Goal: Obtain resource: Download file/media

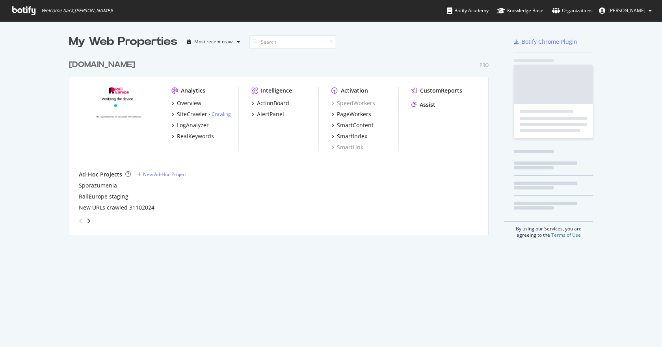
scroll to position [179, 422]
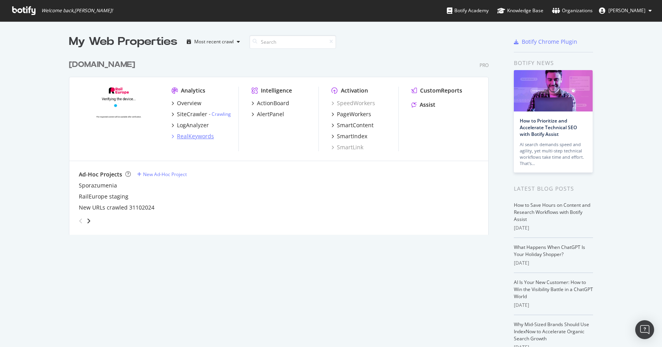
click at [207, 140] on div "RealKeywords" at bounding box center [195, 136] width 37 height 8
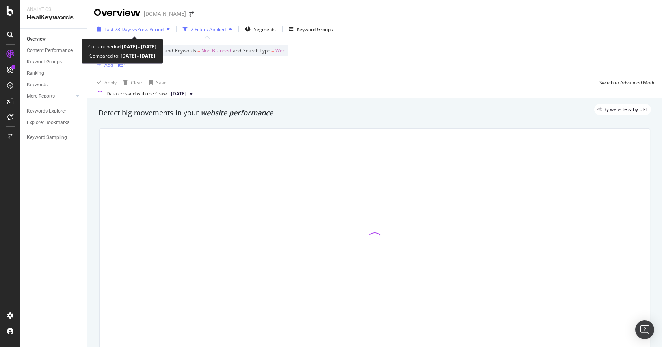
click at [149, 32] on span "vs Prev. Period" at bounding box center [147, 29] width 31 height 7
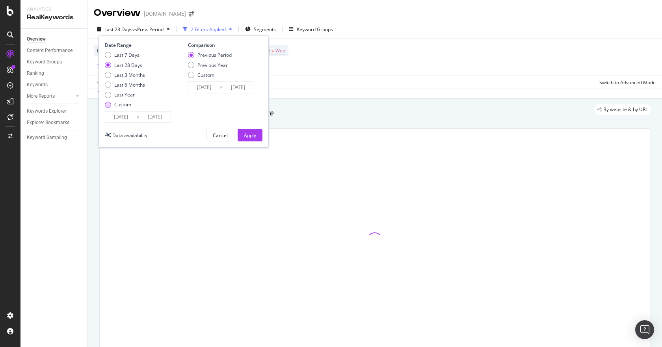
click at [124, 104] on div "Custom" at bounding box center [122, 104] width 17 height 7
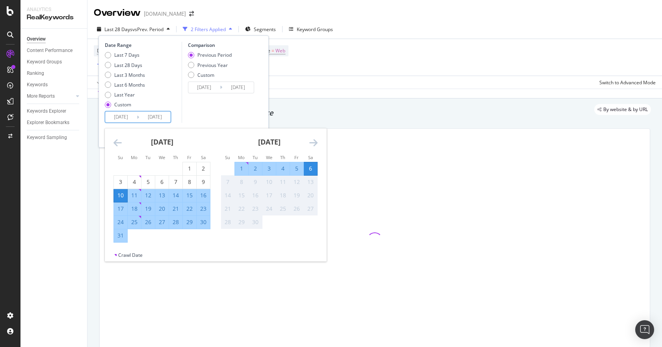
click at [125, 117] on input "[DATE]" at bounding box center [121, 117] width 32 height 11
click at [119, 144] on icon "Move backward to switch to the previous month." at bounding box center [117, 142] width 8 height 9
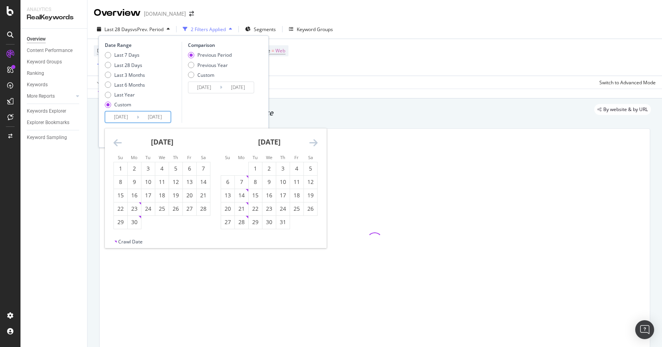
click at [119, 144] on icon "Move backward to switch to the previous month." at bounding box center [117, 142] width 8 height 9
click at [162, 137] on strong "[DATE]" at bounding box center [162, 141] width 22 height 9
click at [120, 142] on icon "Move backward to switch to the previous month." at bounding box center [117, 142] width 8 height 9
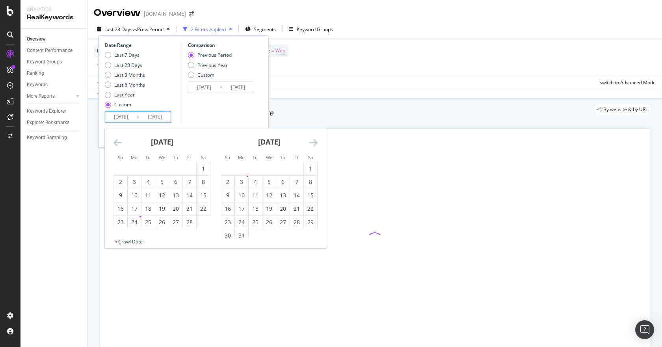
click at [120, 142] on icon "Move backward to switch to the previous month." at bounding box center [117, 142] width 8 height 9
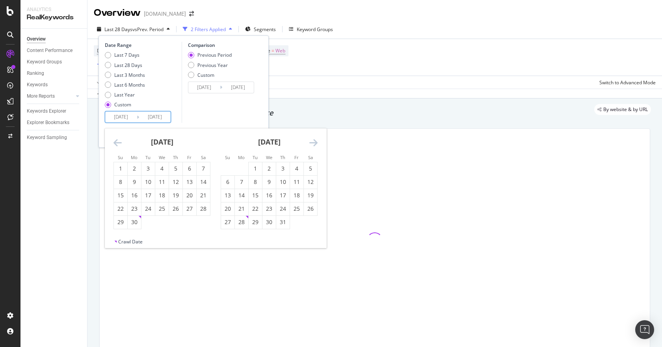
click at [120, 142] on icon "Move backward to switch to the previous month." at bounding box center [117, 142] width 8 height 9
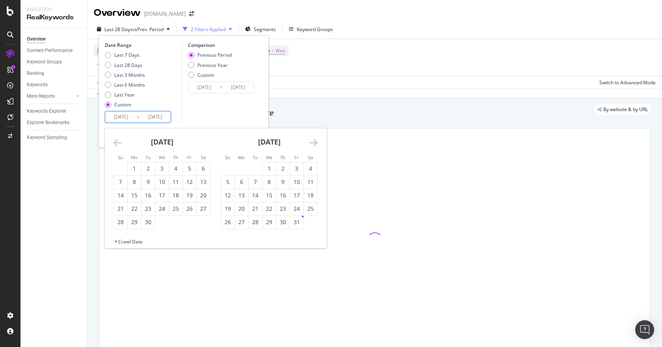
click at [120, 142] on icon "Move backward to switch to the previous month." at bounding box center [117, 142] width 8 height 9
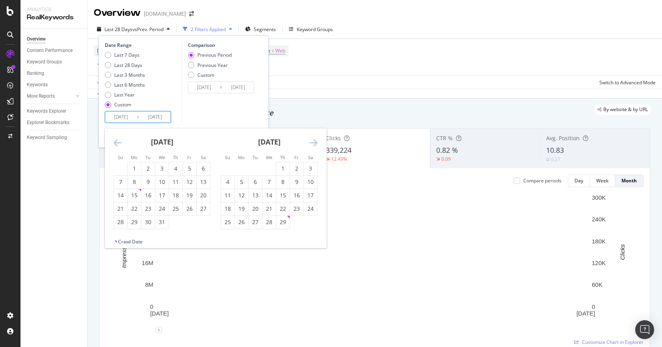
click at [120, 142] on icon "Move backward to switch to the previous month." at bounding box center [117, 142] width 8 height 9
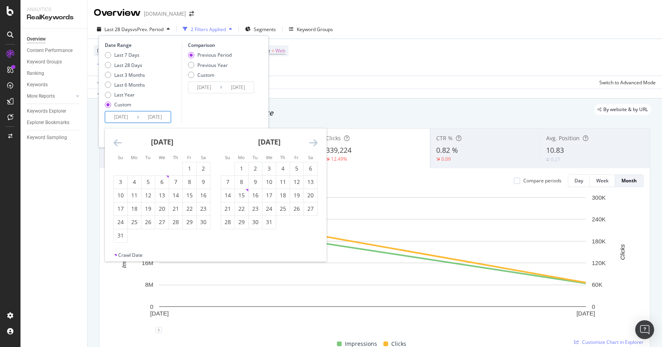
click at [121, 147] on icon "Move backward to switch to the previous month." at bounding box center [117, 142] width 8 height 9
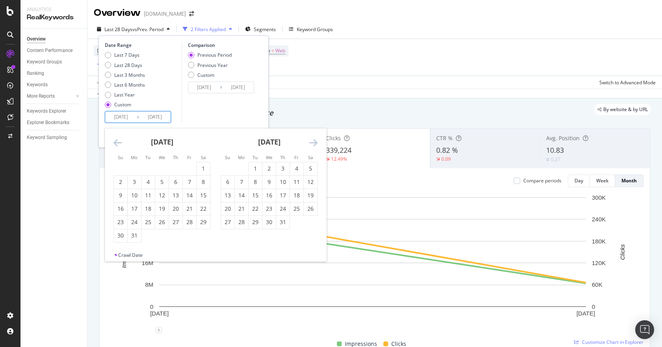
click at [121, 147] on icon "Move backward to switch to the previous month." at bounding box center [117, 142] width 8 height 9
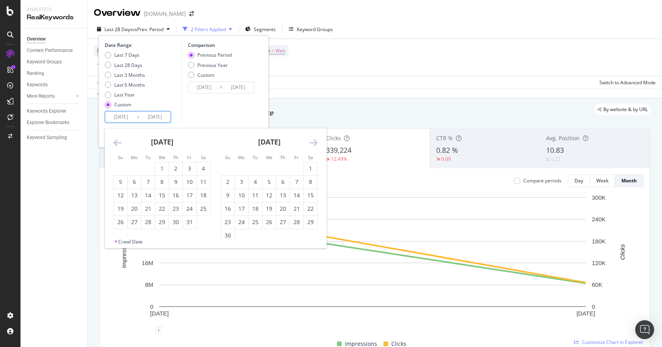
click at [121, 147] on icon "Move backward to switch to the previous month." at bounding box center [117, 142] width 8 height 9
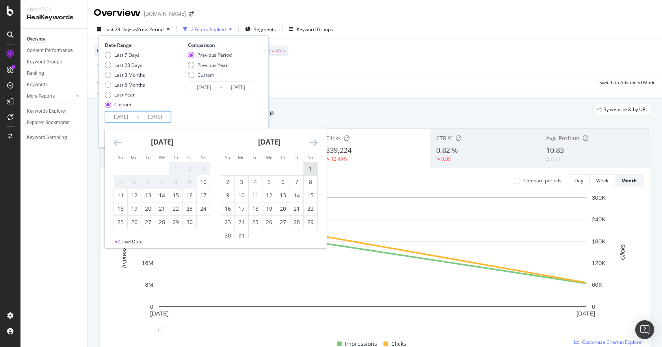
click at [308, 170] on div "1" at bounding box center [310, 169] width 13 height 8
type input "[DATE]"
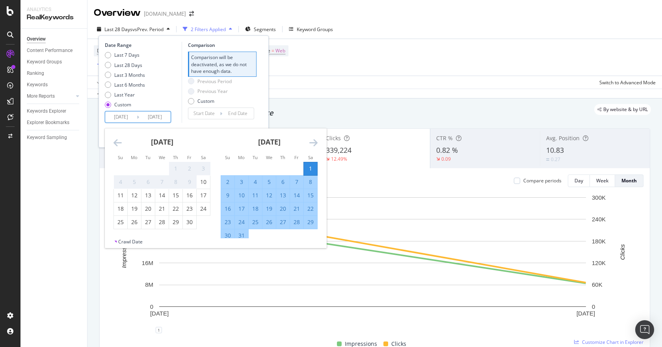
click at [311, 141] on icon "Move forward to switch to the next month." at bounding box center [313, 142] width 8 height 9
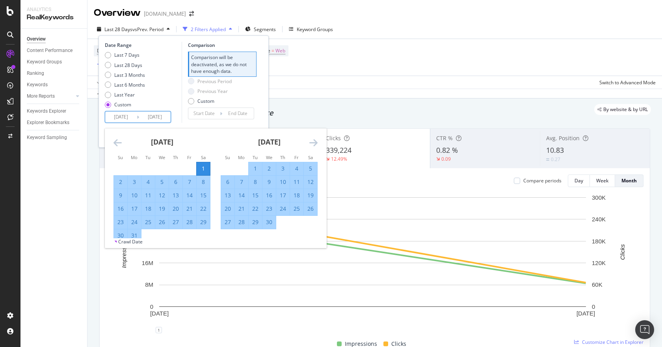
click at [311, 141] on icon "Move forward to switch to the next month." at bounding box center [313, 142] width 8 height 9
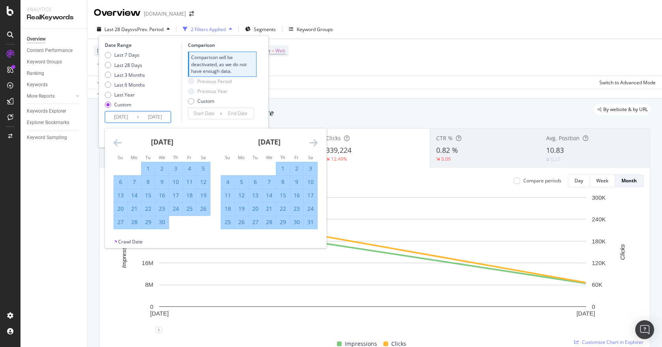
click at [311, 141] on icon "Move forward to switch to the next month." at bounding box center [313, 142] width 8 height 9
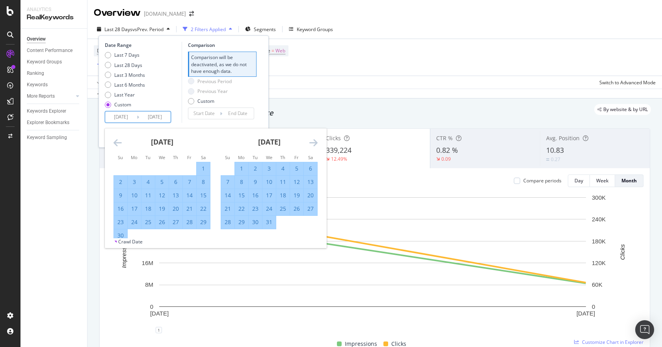
click at [311, 141] on icon "Move forward to switch to the next month." at bounding box center [313, 142] width 8 height 9
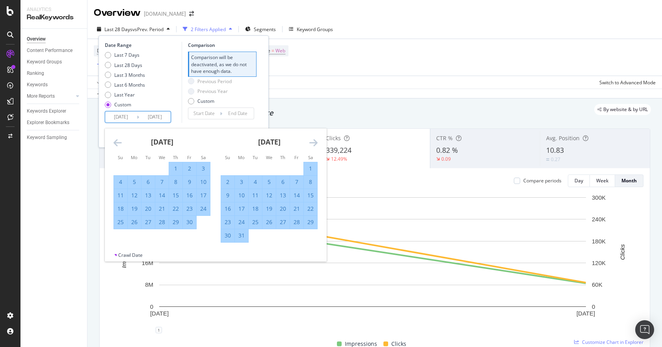
click at [311, 141] on icon "Move forward to switch to the next month." at bounding box center [313, 142] width 8 height 9
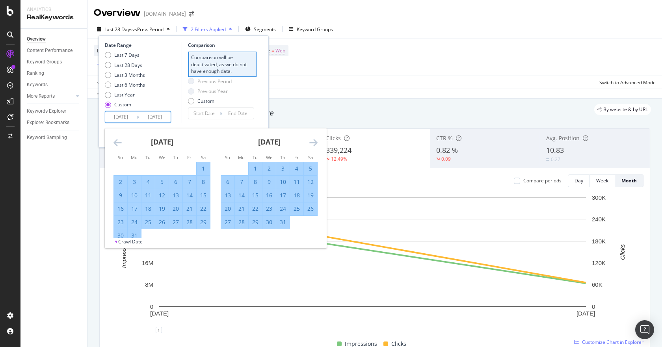
click at [311, 141] on icon "Move forward to switch to the next month." at bounding box center [313, 142] width 8 height 9
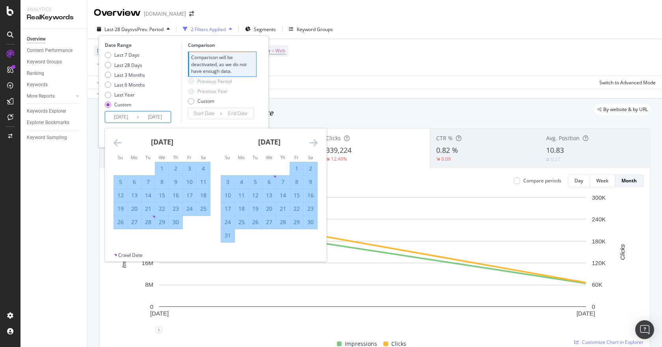
click at [311, 141] on icon "Move forward to switch to the next month." at bounding box center [313, 142] width 8 height 9
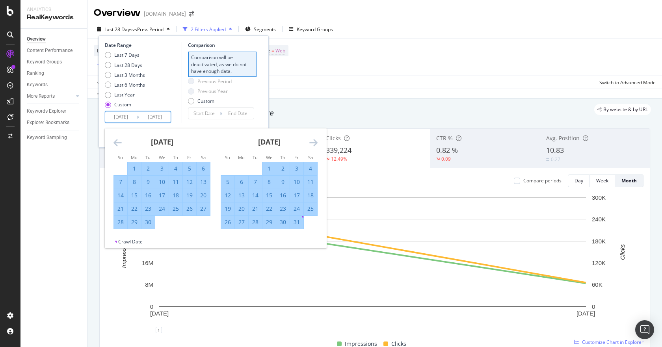
click at [311, 141] on icon "Move forward to switch to the next month." at bounding box center [313, 142] width 8 height 9
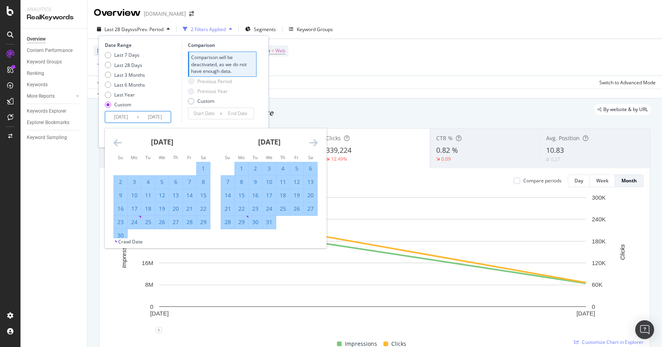
click at [311, 141] on icon "Move forward to switch to the next month." at bounding box center [313, 142] width 8 height 9
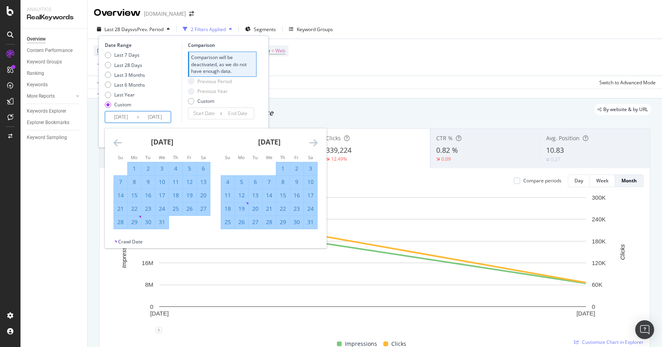
click at [311, 141] on icon "Move forward to switch to the next month." at bounding box center [313, 142] width 8 height 9
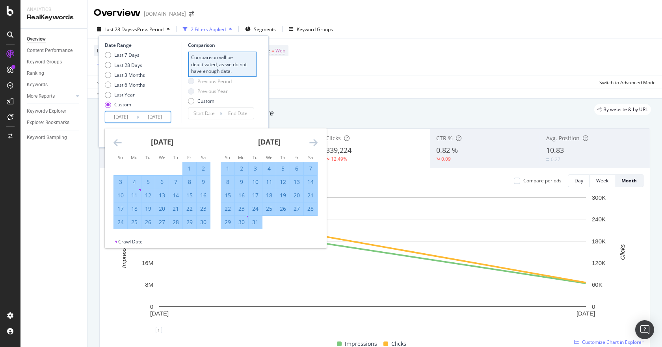
click at [311, 141] on icon "Move forward to switch to the next month." at bounding box center [313, 142] width 8 height 9
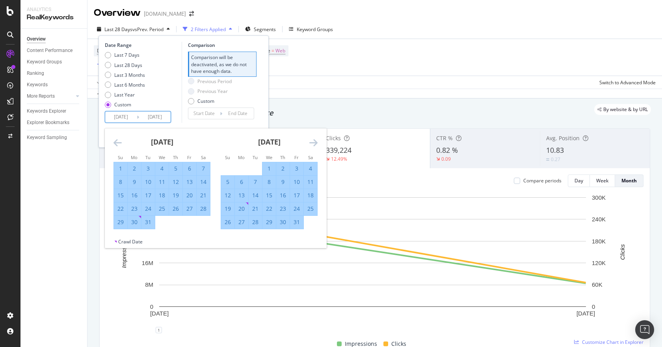
click at [311, 141] on icon "Move forward to switch to the next month." at bounding box center [313, 142] width 8 height 9
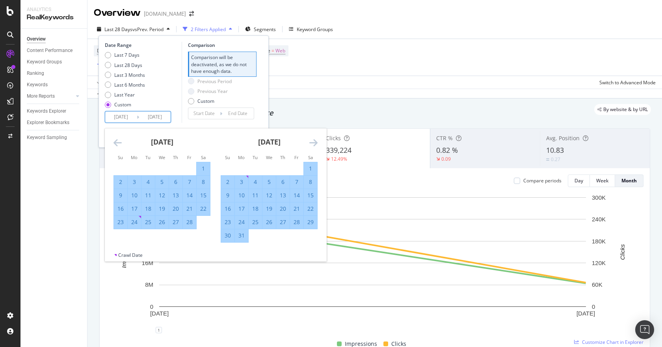
click at [311, 141] on icon "Move forward to switch to the next month." at bounding box center [313, 142] width 8 height 9
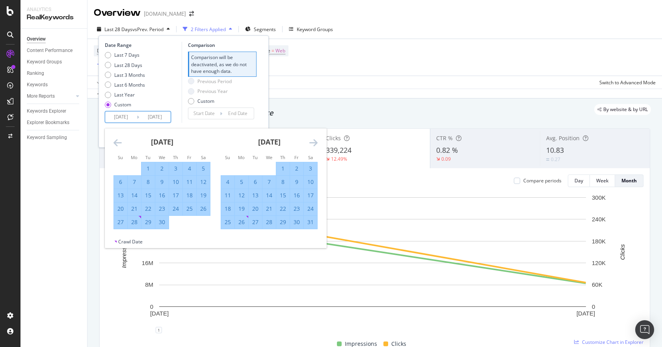
click at [311, 141] on icon "Move forward to switch to the next month." at bounding box center [313, 142] width 8 height 9
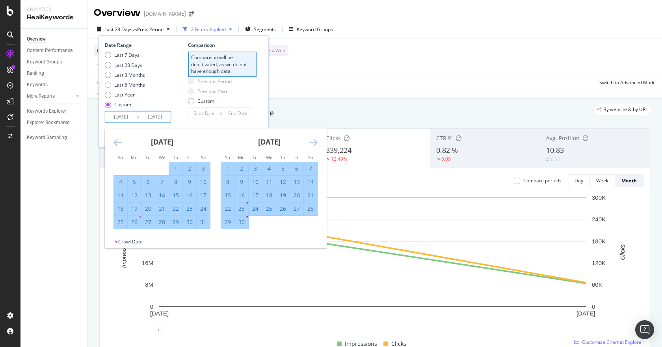
click at [311, 141] on icon "Move forward to switch to the next month." at bounding box center [313, 142] width 8 height 9
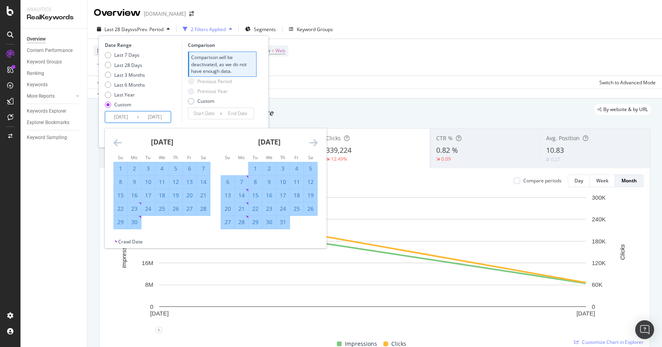
click at [311, 141] on icon "Move forward to switch to the next month." at bounding box center [313, 142] width 8 height 9
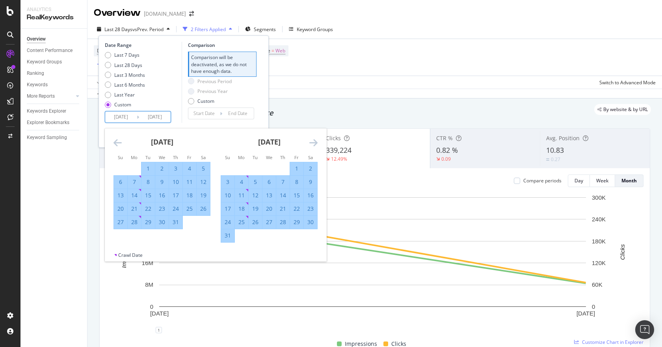
click at [311, 141] on icon "Move forward to switch to the next month." at bounding box center [313, 142] width 8 height 9
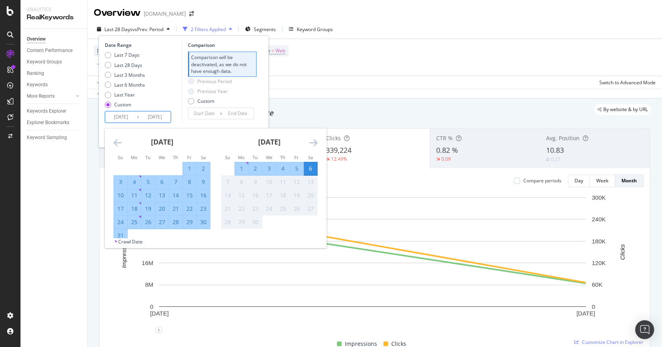
click at [311, 141] on icon "Move forward to switch to the next month." at bounding box center [313, 142] width 8 height 9
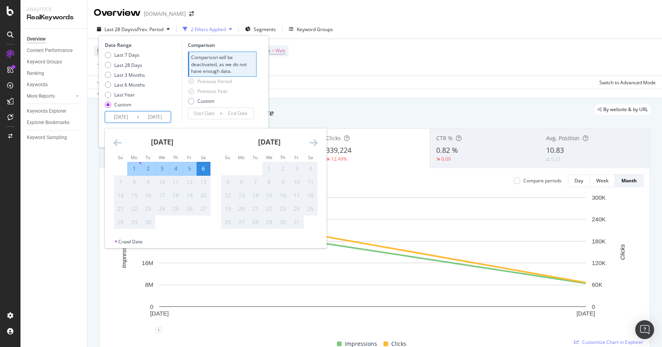
click at [207, 164] on div "6" at bounding box center [203, 168] width 13 height 13
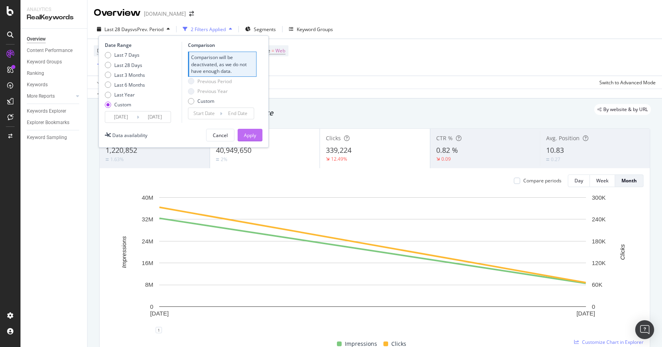
click at [255, 138] on div "Apply" at bounding box center [250, 135] width 12 height 7
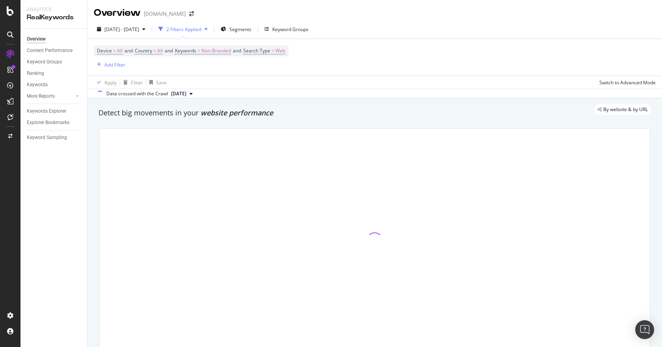
drag, startPoint x: 363, startPoint y: 338, endPoint x: 364, endPoint y: 344, distance: 6.0
click at [363, 338] on div at bounding box center [375, 240] width 550 height 223
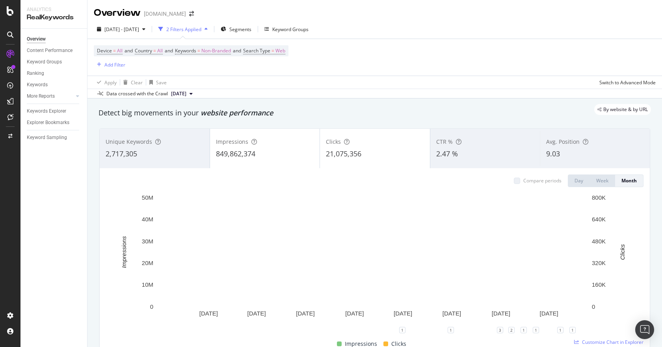
click at [364, 152] on div "21,075,356" at bounding box center [375, 154] width 98 height 10
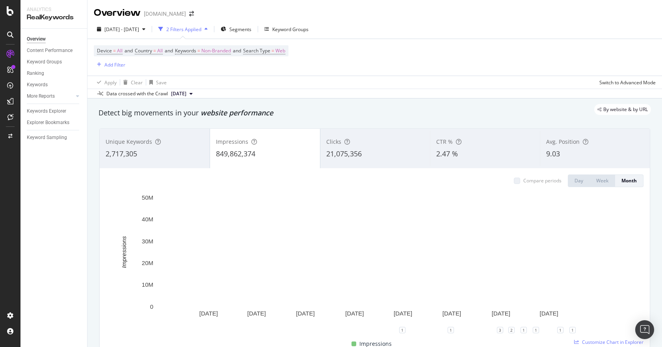
click at [297, 159] on div "849,862,374" at bounding box center [265, 154] width 98 height 10
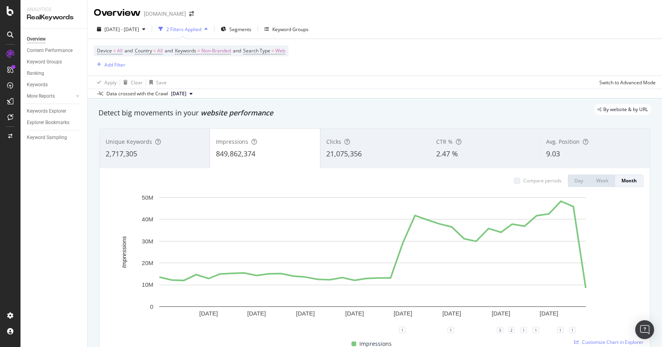
click at [353, 154] on span "21,075,356" at bounding box center [343, 153] width 35 height 9
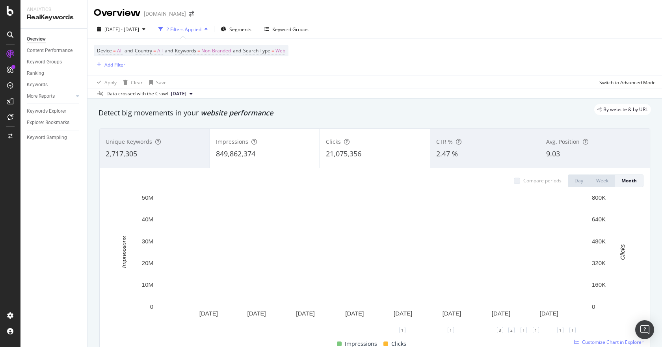
click at [288, 155] on div "849,862,374" at bounding box center [265, 154] width 98 height 10
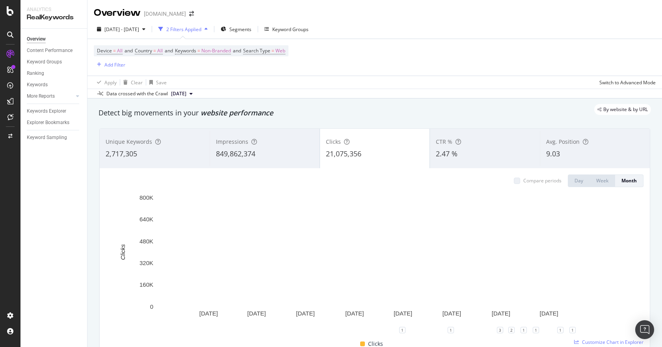
click at [262, 156] on div "849,862,374" at bounding box center [265, 154] width 98 height 10
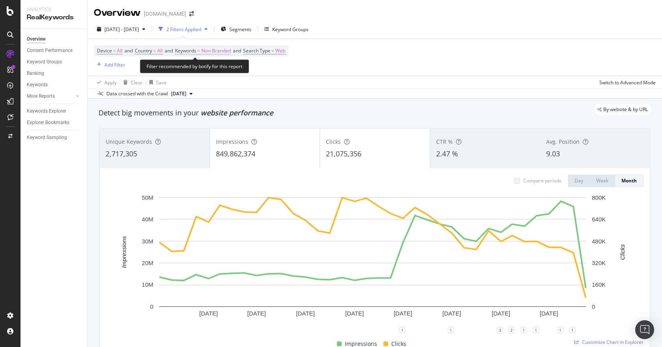
click at [215, 50] on span "Non-Branded" at bounding box center [216, 50] width 30 height 11
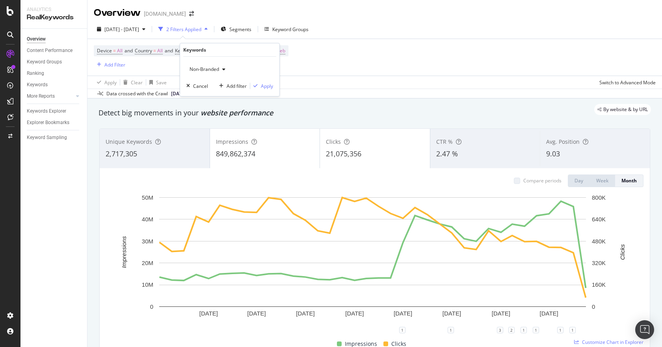
click at [224, 70] on icon "button" at bounding box center [223, 69] width 3 height 5
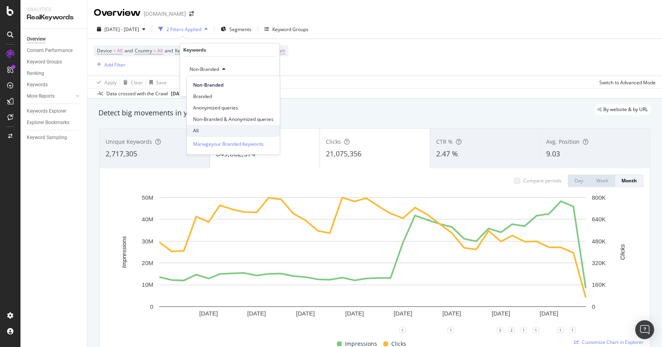
click at [207, 128] on span "All" at bounding box center [233, 130] width 80 height 7
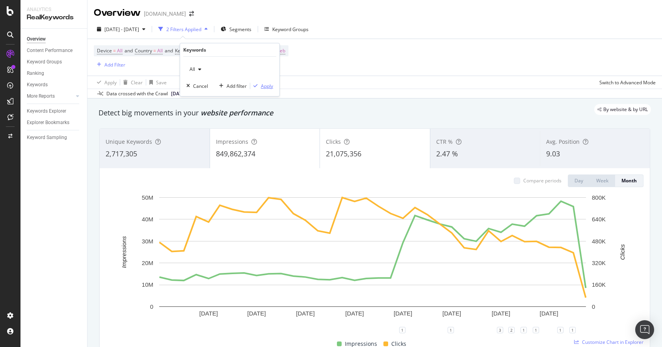
click at [266, 89] on div "Apply" at bounding box center [267, 86] width 12 height 7
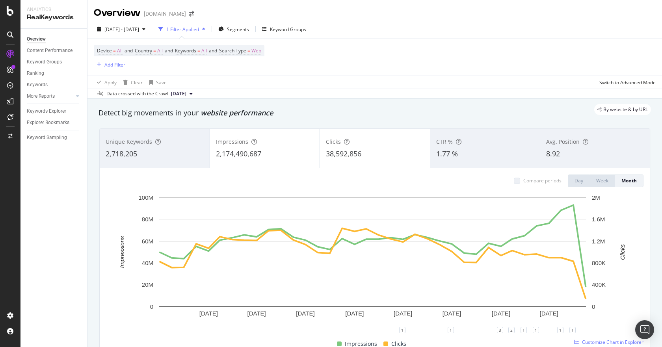
click at [274, 143] on div "Impressions" at bounding box center [265, 142] width 98 height 8
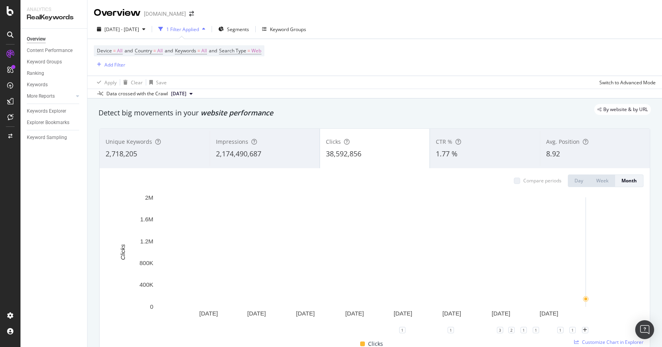
scroll to position [118, 0]
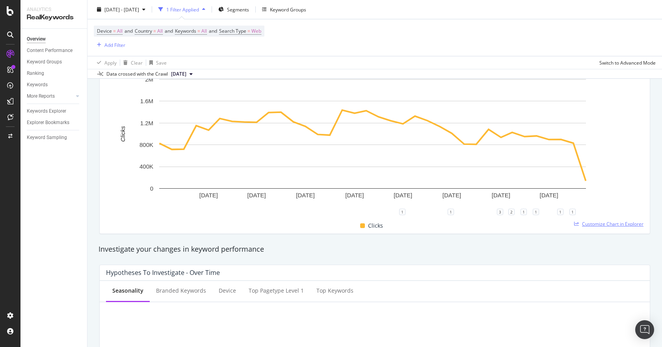
click at [610, 224] on span "Customize Chart in Explorer" at bounding box center [612, 224] width 61 height 7
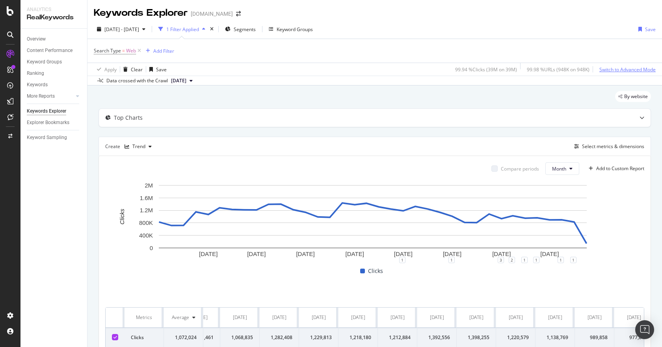
click at [641, 67] on div "Switch to Advanced Mode" at bounding box center [627, 69] width 56 height 7
click at [645, 69] on div "Switch back to Simple mode" at bounding box center [625, 69] width 61 height 7
click at [645, 69] on div "Switch to Advanced Mode" at bounding box center [627, 69] width 56 height 7
click at [645, 69] on div "Switch back to Simple mode" at bounding box center [625, 69] width 61 height 7
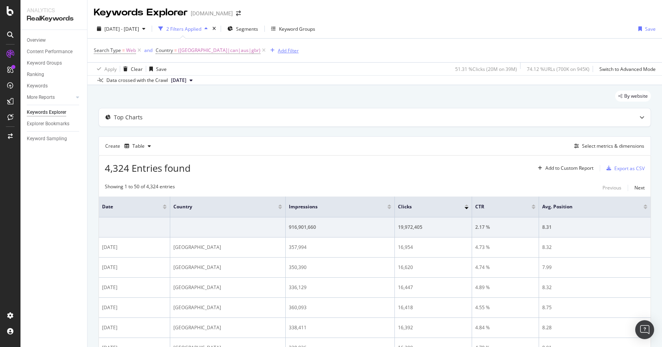
scroll to position [1, 0]
click at [260, 48] on icon at bounding box center [263, 50] width 7 height 8
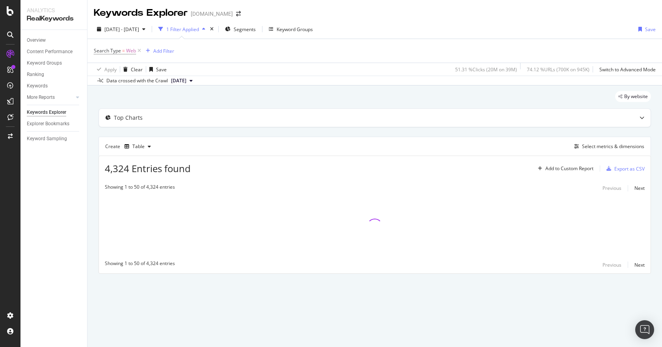
click at [208, 23] on button "1 Filter Applied" at bounding box center [181, 29] width 53 height 13
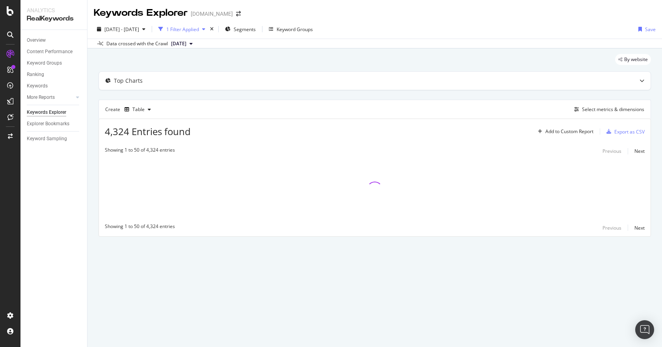
click at [199, 27] on div "1 Filter Applied" at bounding box center [182, 29] width 33 height 7
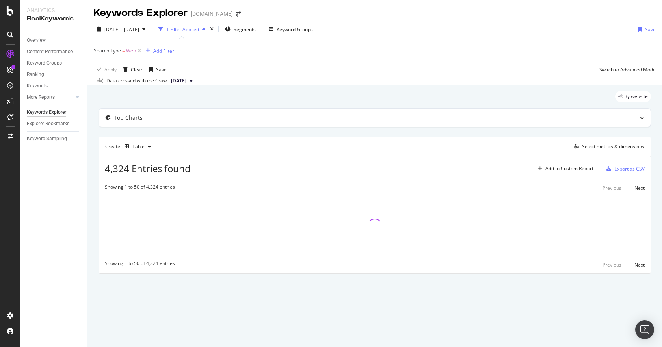
click at [128, 51] on span "Web" at bounding box center [131, 50] width 10 height 11
click at [109, 101] on div "Cancel" at bounding box center [114, 100] width 15 height 7
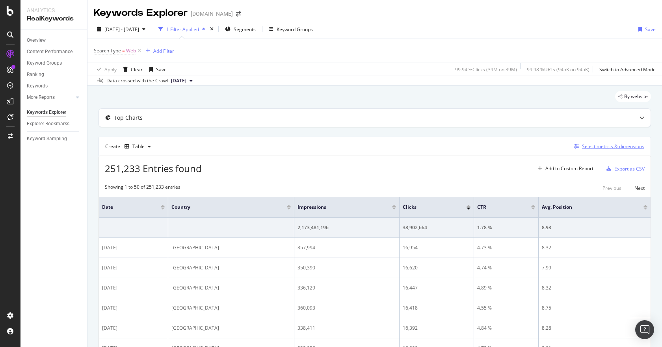
click at [596, 147] on div "Select metrics & dimensions" at bounding box center [613, 146] width 62 height 7
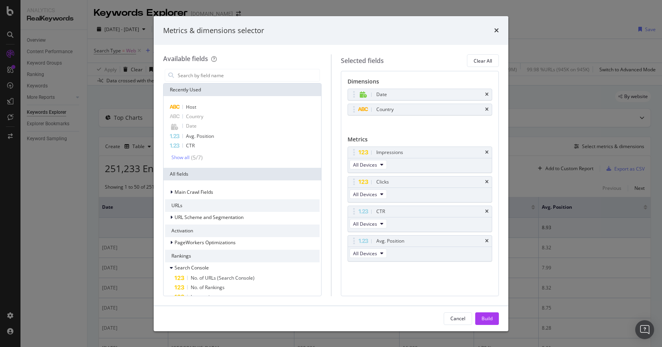
click at [487, 109] on icon "times" at bounding box center [487, 109] width 4 height 5
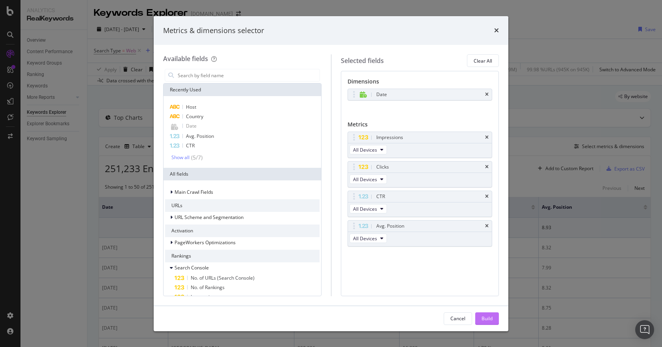
click at [484, 320] on div "Build" at bounding box center [486, 318] width 11 height 7
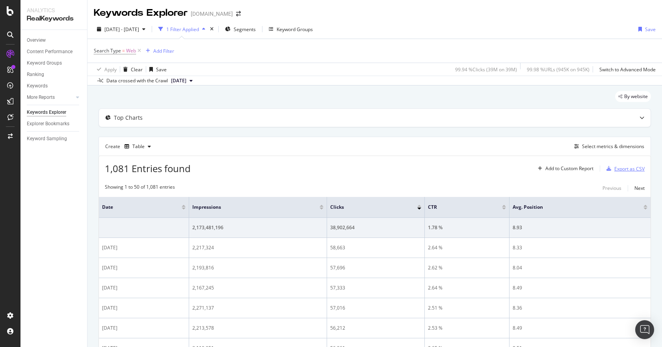
click at [618, 166] on div "Export as CSV" at bounding box center [629, 168] width 30 height 7
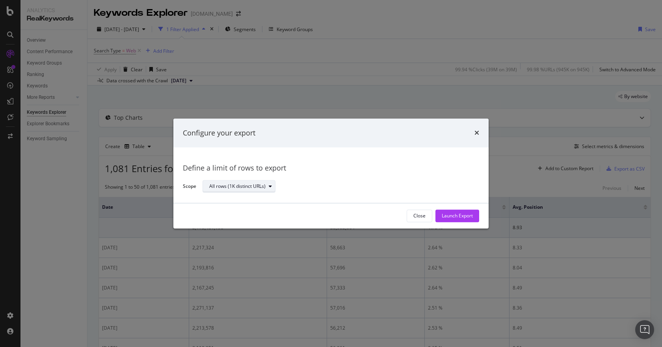
click at [260, 187] on div "All rows (1K distinct URLs)" at bounding box center [237, 186] width 56 height 5
click at [457, 215] on div "Launch Export" at bounding box center [457, 216] width 31 height 7
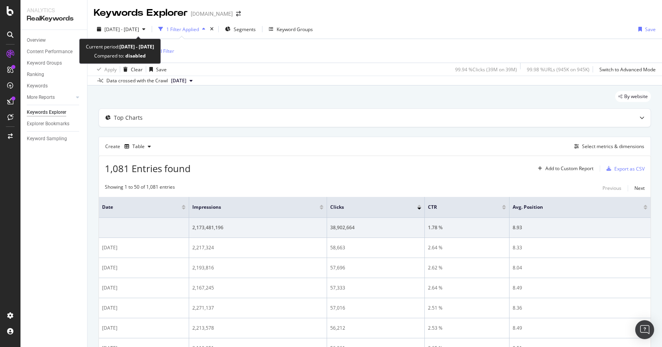
click at [124, 39] on div "Current period: 2022 Sep. 10th - 2025 Aug. 25th Compared to: disabled" at bounding box center [120, 51] width 82 height 25
click at [134, 30] on span "2022 Sep. 10th - 2025 Aug. 25th" at bounding box center [121, 29] width 35 height 7
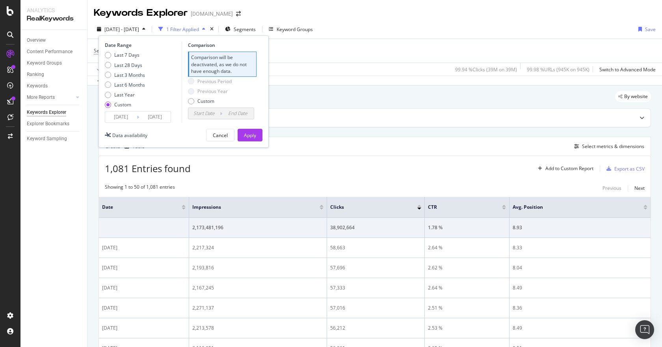
click at [151, 117] on input "2025/08/25" at bounding box center [155, 117] width 32 height 11
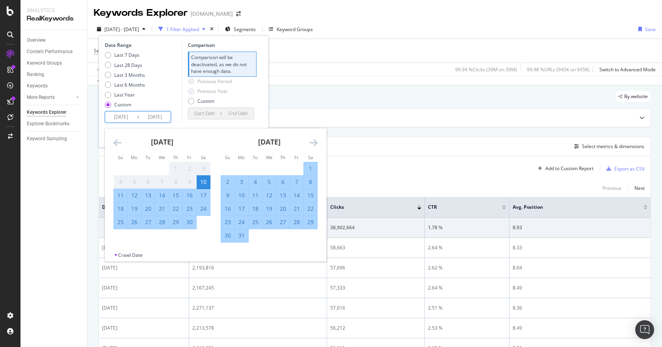
click at [167, 115] on input "2025/08/25" at bounding box center [155, 117] width 32 height 11
drag, startPoint x: 162, startPoint y: 117, endPoint x: 178, endPoint y: 117, distance: 15.8
click at [178, 117] on div "Date Range Last 7 Days Last 28 Days Last 3 Months Last 6 Months Last Year Custo…" at bounding box center [142, 82] width 75 height 81
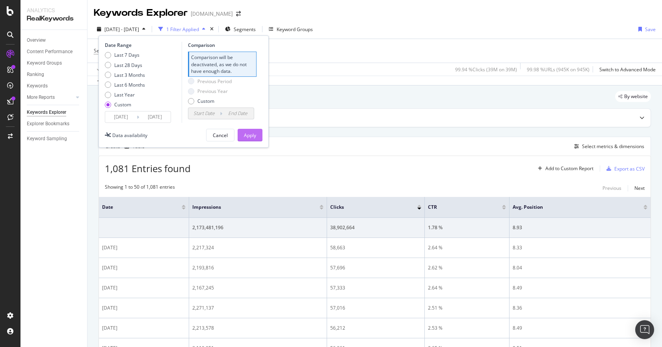
type input "2025/08/31"
click at [254, 135] on div "Apply" at bounding box center [250, 135] width 12 height 7
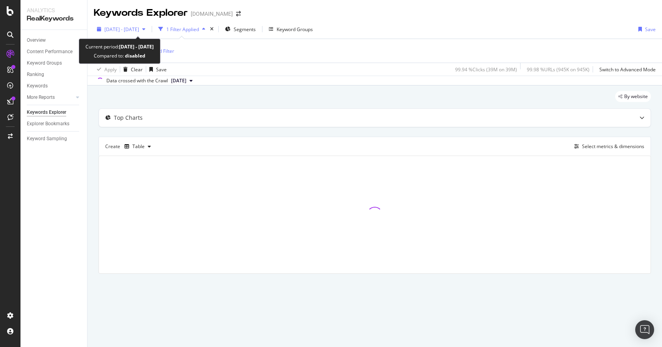
click at [149, 33] on div "2022 Sep. 10th - 2025 Aug. 31st" at bounding box center [121, 29] width 55 height 12
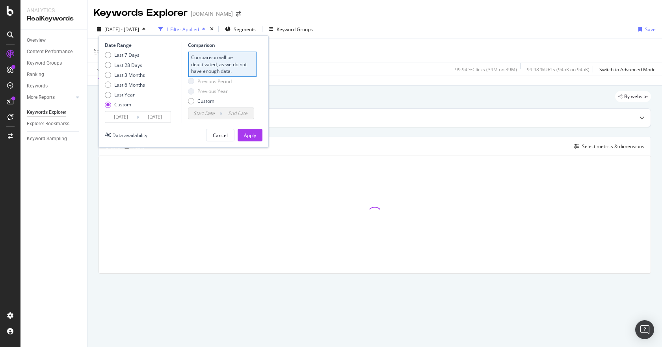
click at [132, 117] on input "2022/09/10" at bounding box center [121, 117] width 32 height 11
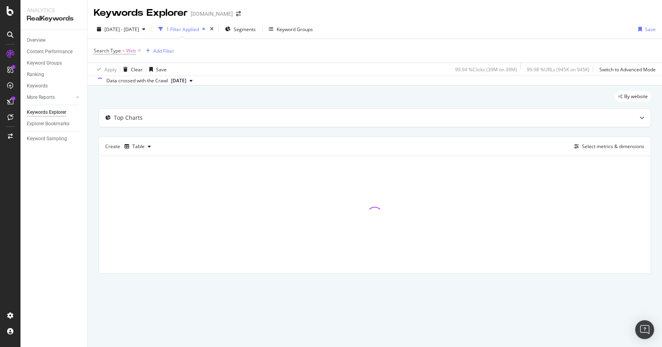
click at [389, 13] on div "Keywords Explorer raileurope.com" at bounding box center [374, 10] width 574 height 20
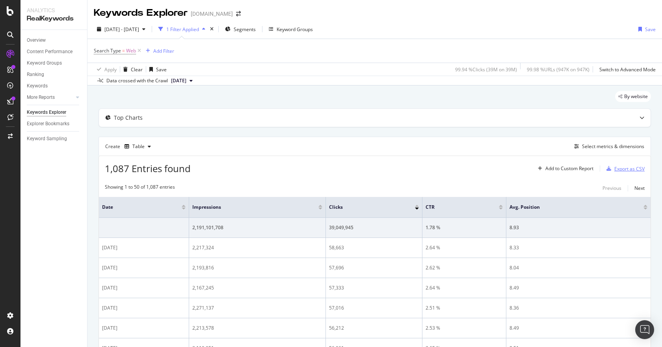
click at [615, 168] on div "Export as CSV" at bounding box center [629, 168] width 30 height 7
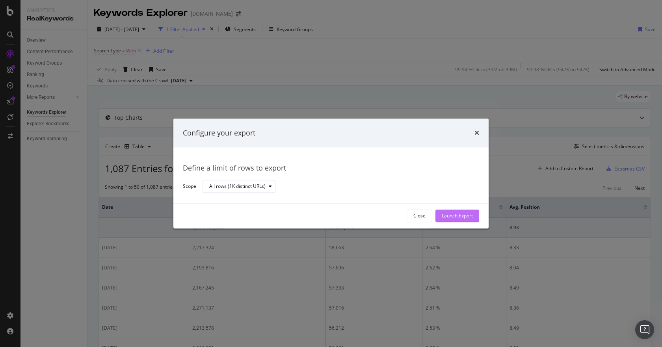
click at [459, 216] on div "Launch Export" at bounding box center [457, 216] width 31 height 7
